Goal: Find contact information: Find contact information

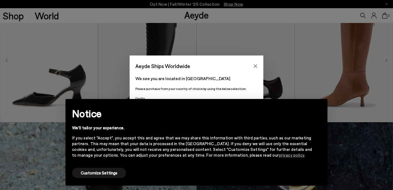
scroll to position [191, 0]
click at [256, 67] on icon "Close" at bounding box center [256, 66] width 4 height 4
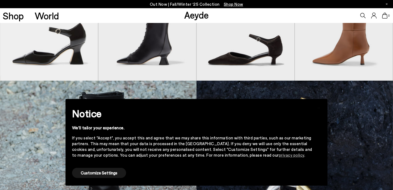
scroll to position [328, 0]
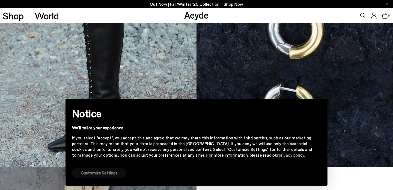
click at [108, 175] on button "Customize Settings" at bounding box center [99, 173] width 54 height 10
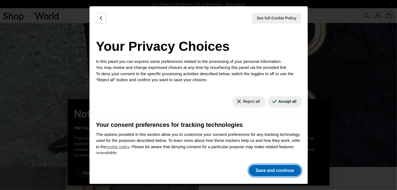
click at [274, 169] on button "Save and continue" at bounding box center [275, 170] width 52 height 11
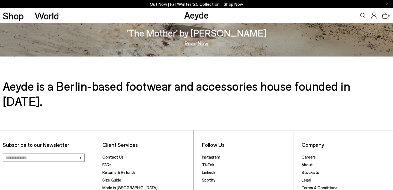
scroll to position [874, 0]
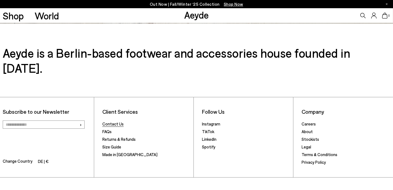
click at [113, 121] on link "Contact Us" at bounding box center [112, 123] width 21 height 5
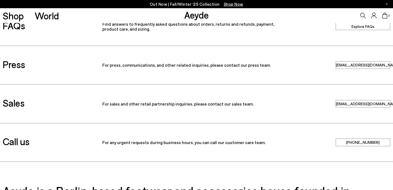
scroll to position [82, 0]
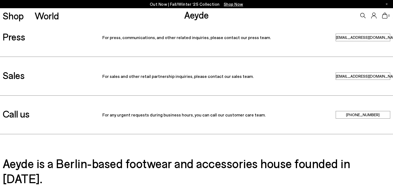
click at [352, 115] on link "[PHONE_NUMBER]" at bounding box center [363, 114] width 55 height 7
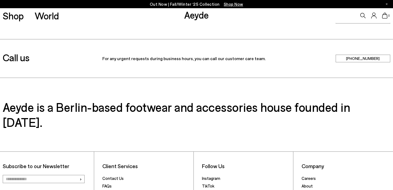
scroll to position [109, 0]
